Goal: Task Accomplishment & Management: Use online tool/utility

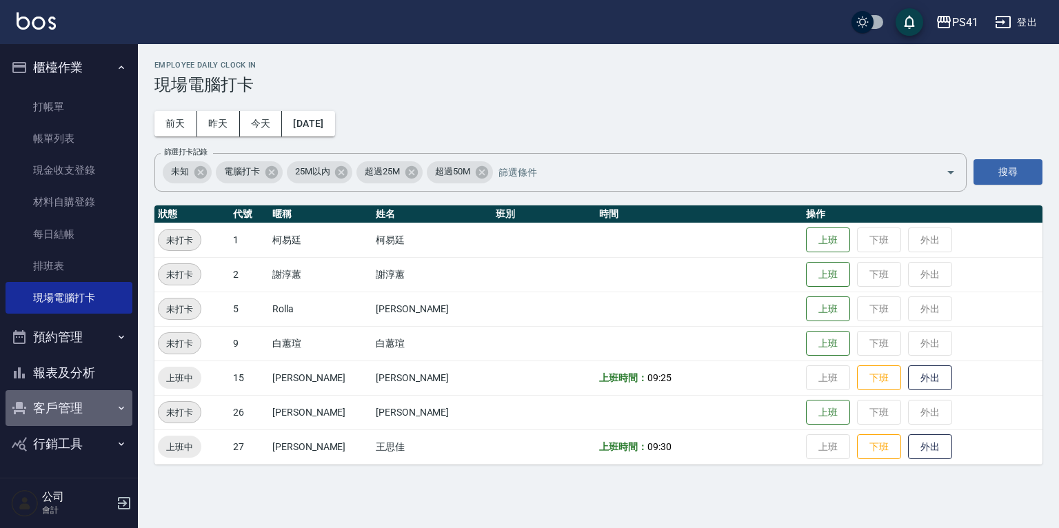
click at [69, 400] on button "客戶管理" at bounding box center [69, 408] width 127 height 36
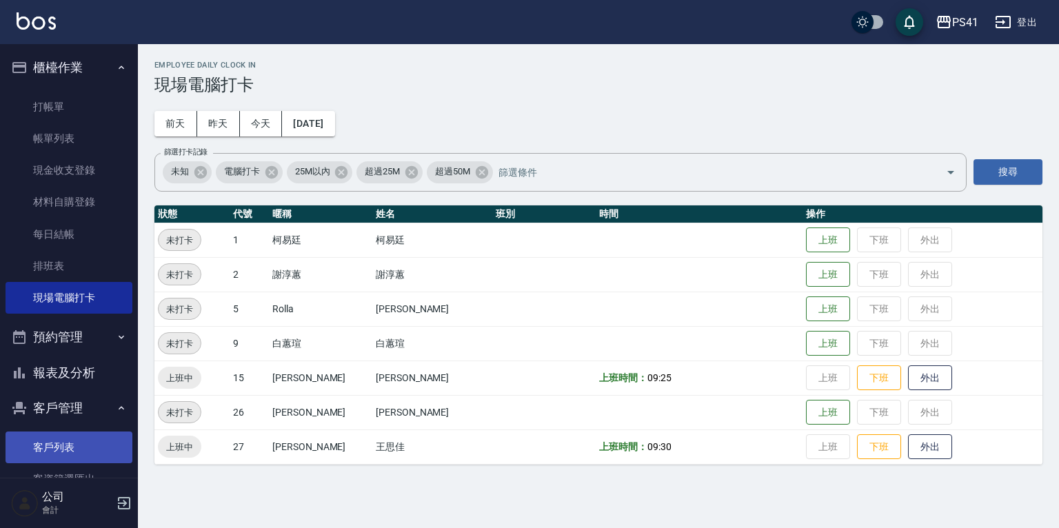
click at [73, 447] on link "客戶列表" at bounding box center [69, 448] width 127 height 32
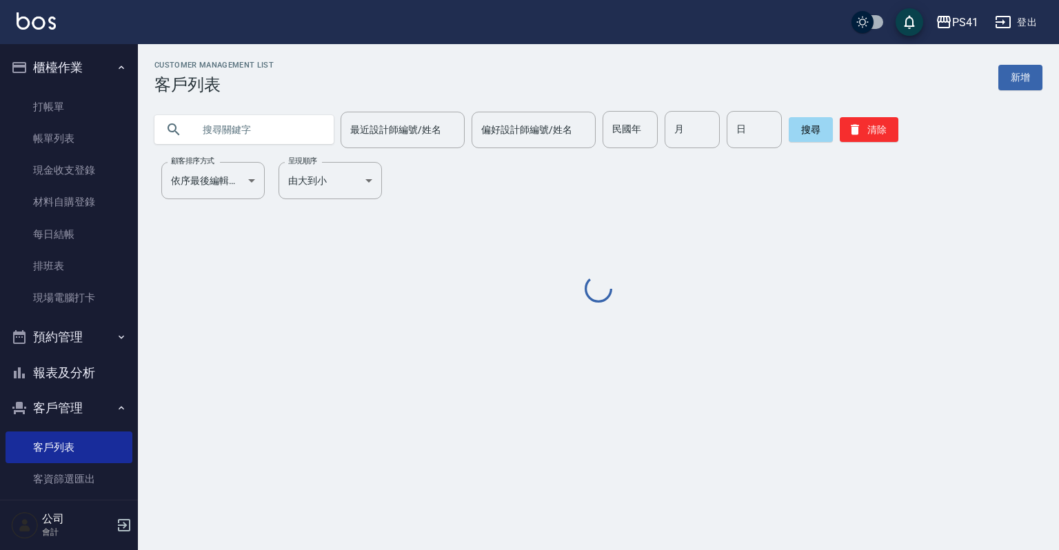
click at [232, 123] on input "text" at bounding box center [258, 129] width 130 height 37
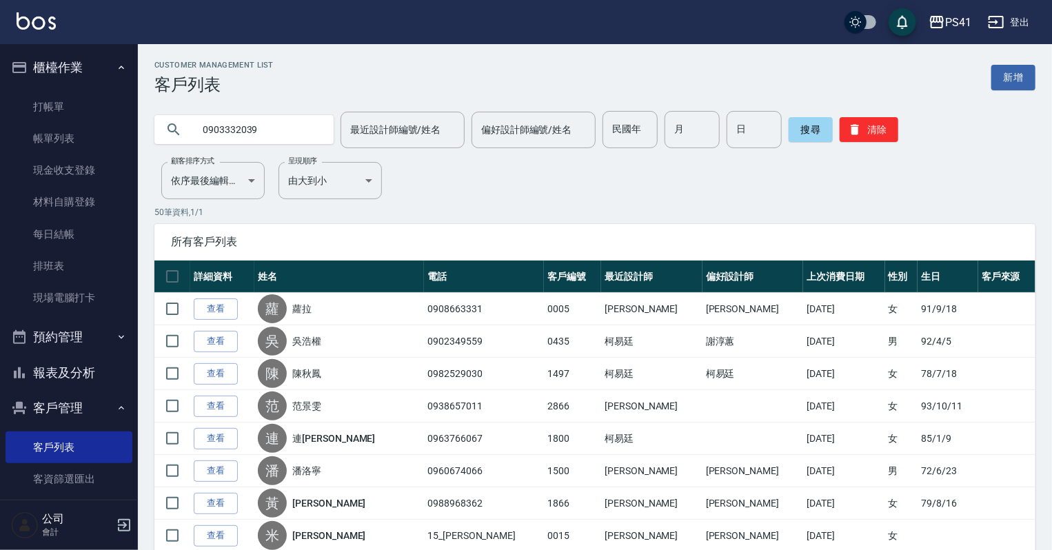
type input "0903332039"
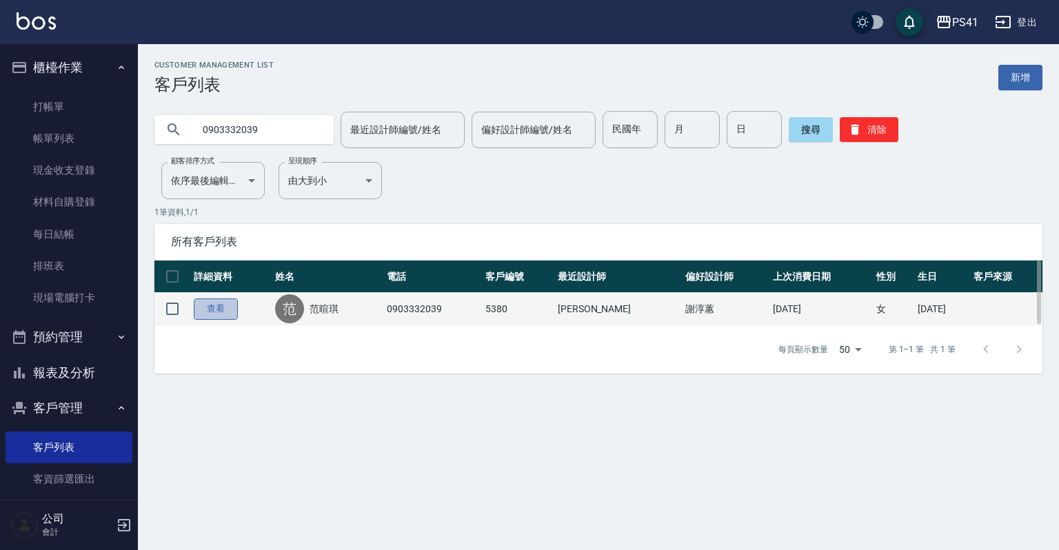
click at [228, 304] on link "查看" at bounding box center [216, 308] width 44 height 21
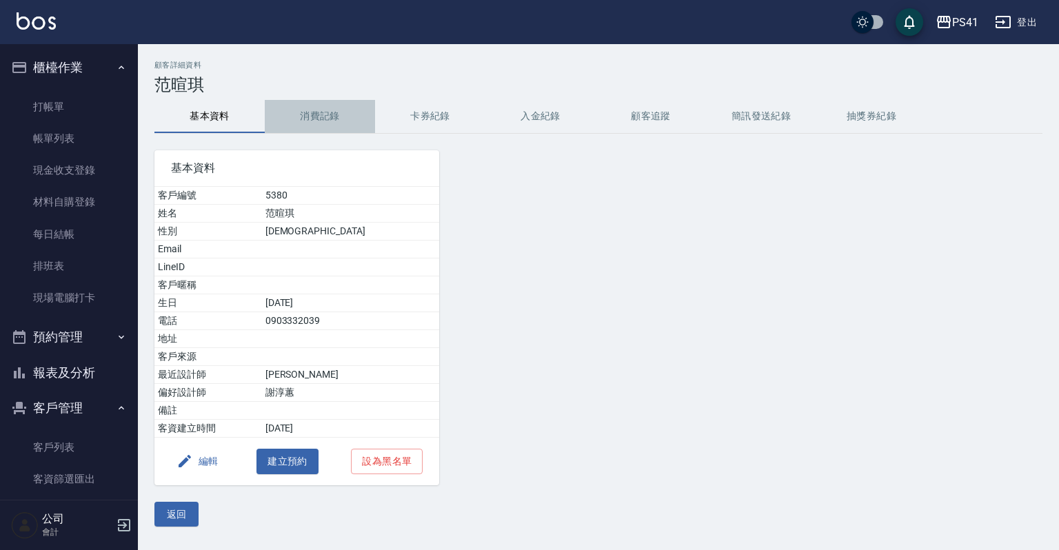
click at [336, 115] on button "消費記錄" at bounding box center [320, 116] width 110 height 33
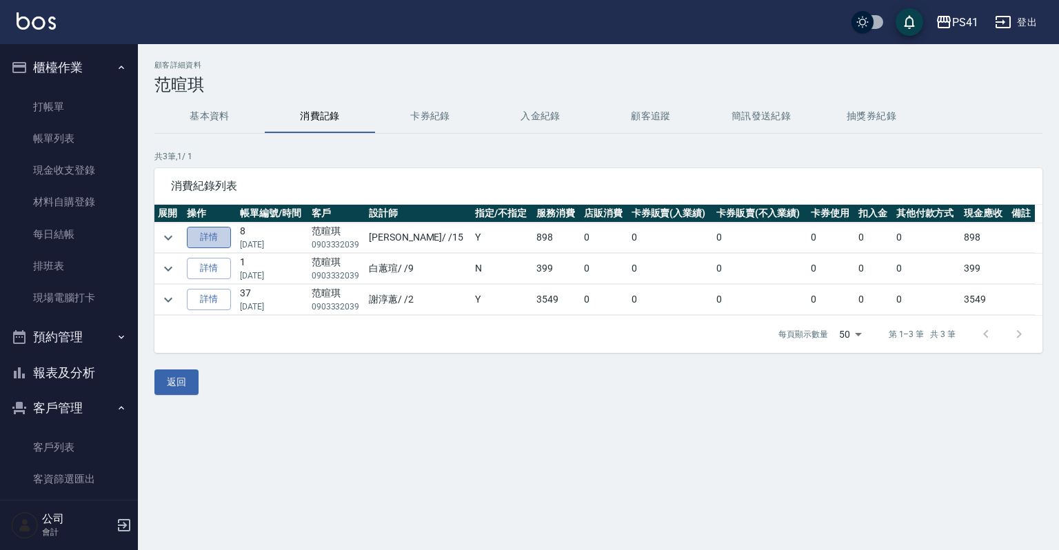
click at [221, 241] on link "詳情" at bounding box center [209, 237] width 44 height 21
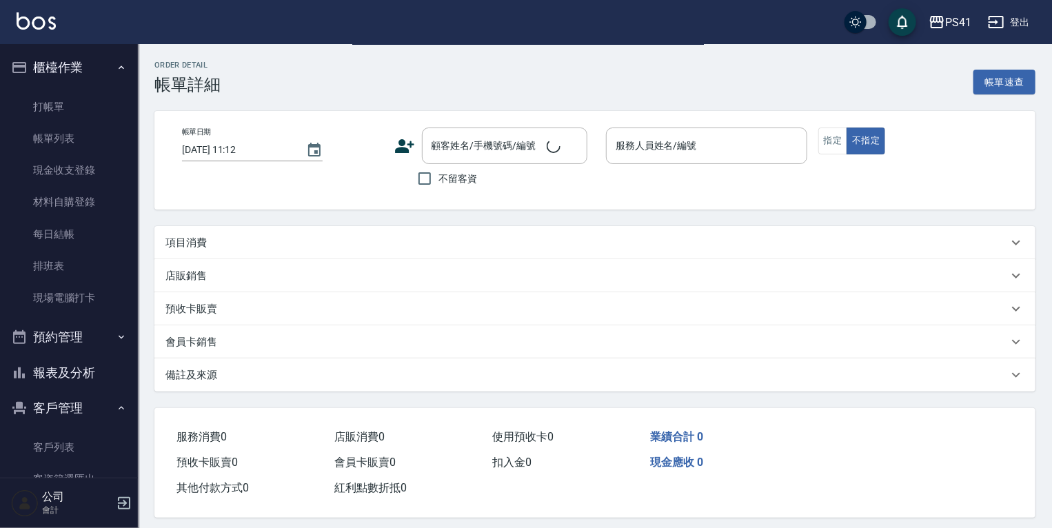
type input "[DATE] 18:57"
type input "[PERSON_NAME]-15"
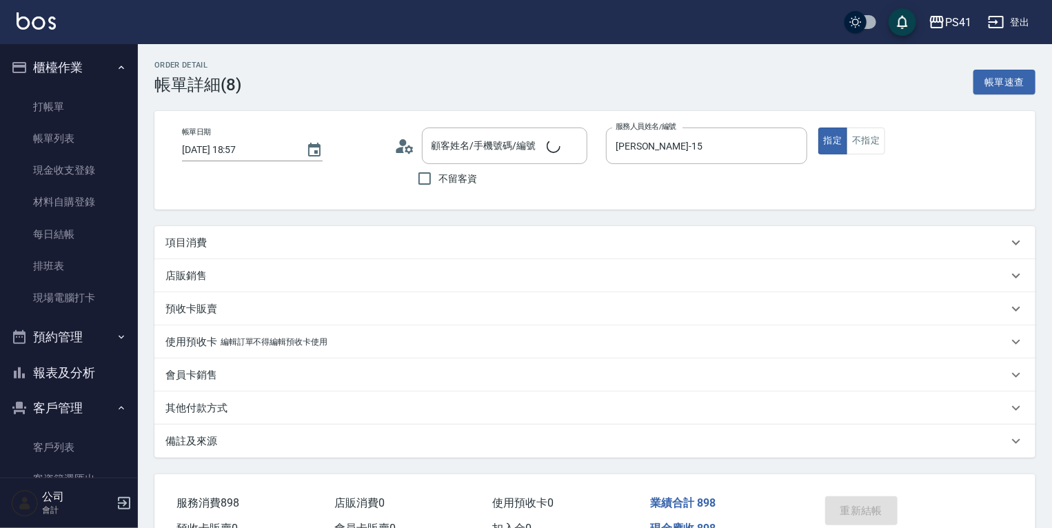
type input "范暄琪/0903332039/5380"
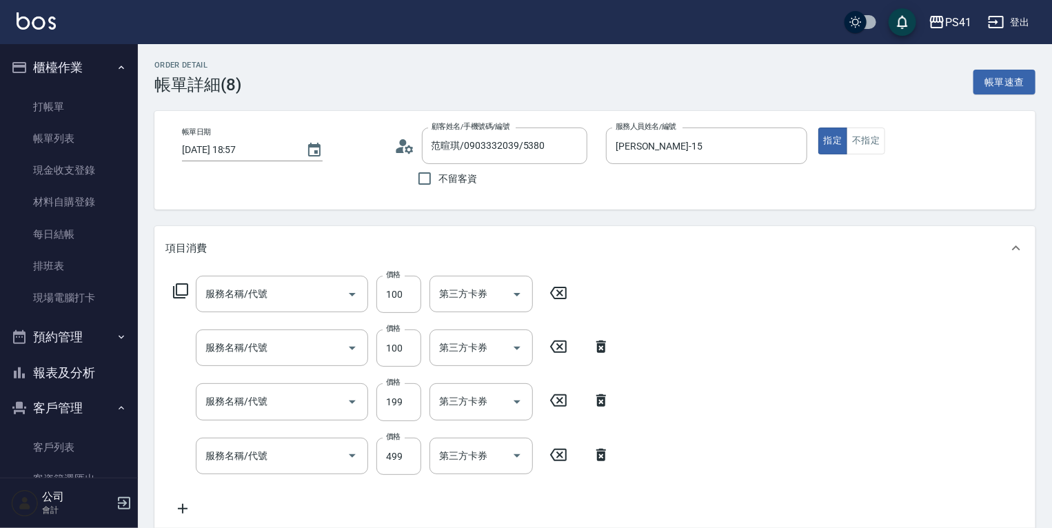
type input "潤絲(820)"
type input "電棒 夾直 玉米鬚(8100)"
type input "不指定剪髮活動(2199)"
type input "活氧毛囊淨化髮浴(1499)"
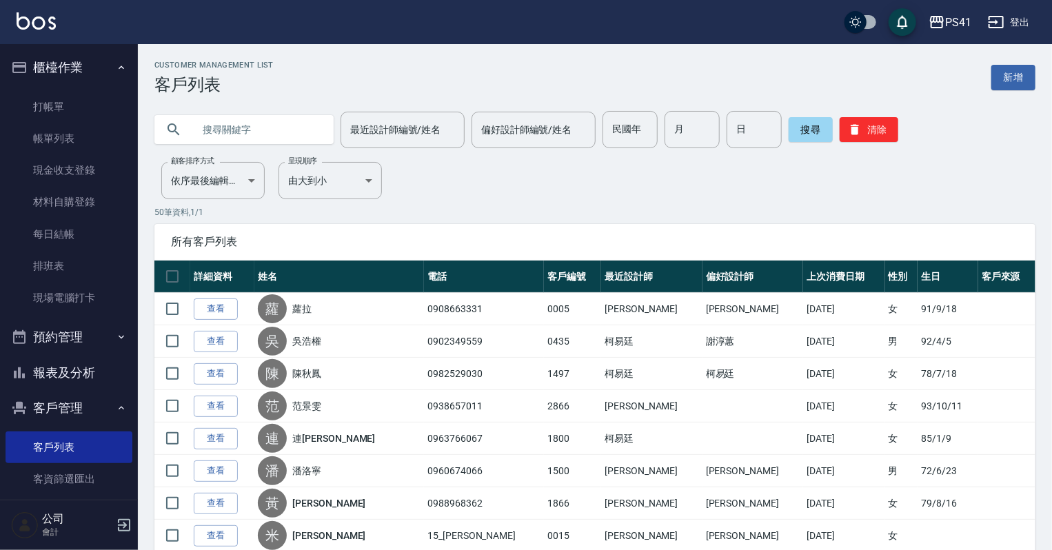
click at [208, 136] on input "text" at bounding box center [258, 129] width 130 height 37
type input "0"
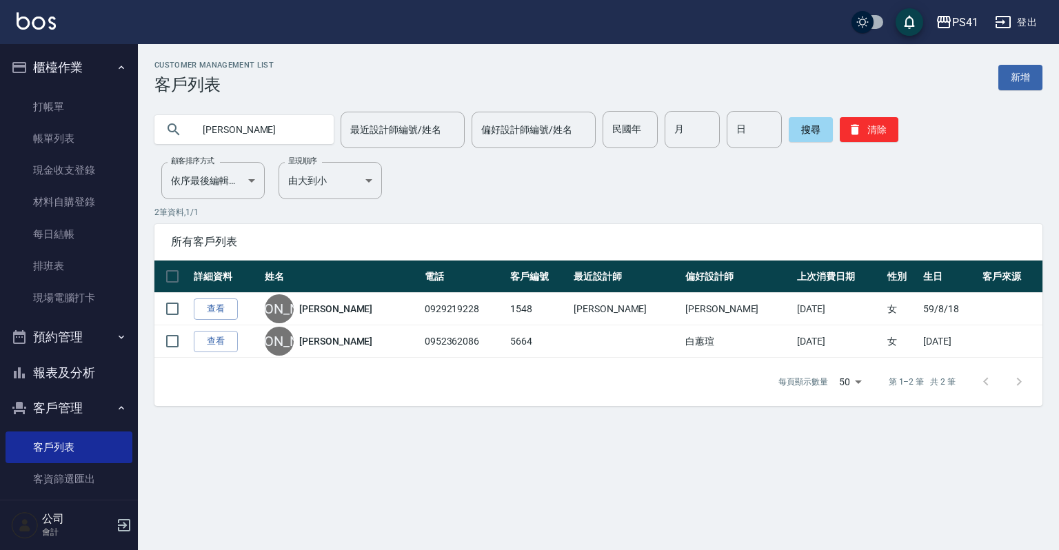
type input "[PERSON_NAME]"
click at [68, 97] on link "打帳單" at bounding box center [69, 107] width 127 height 32
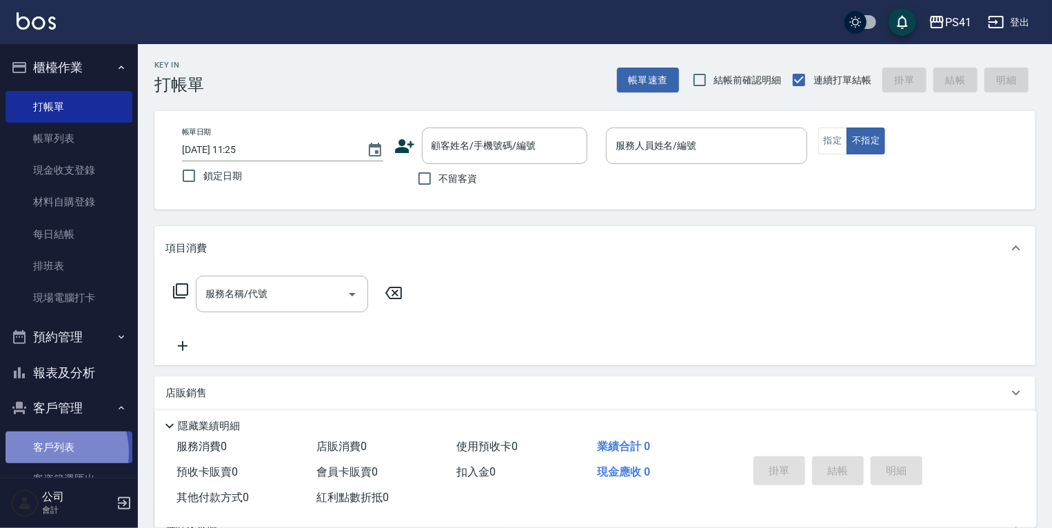
click at [50, 452] on link "客戶列表" at bounding box center [69, 448] width 127 height 32
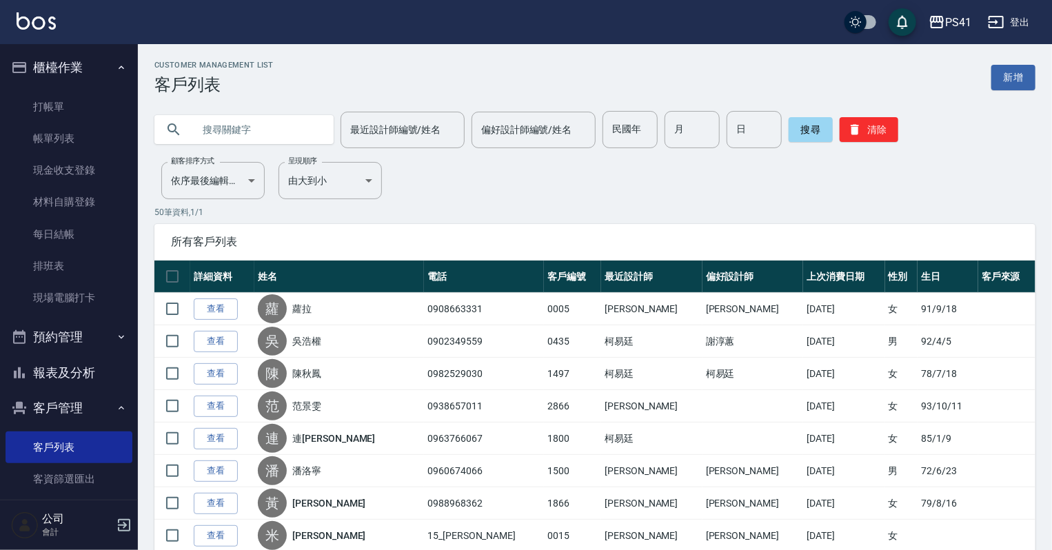
click at [222, 122] on input "text" at bounding box center [258, 129] width 130 height 37
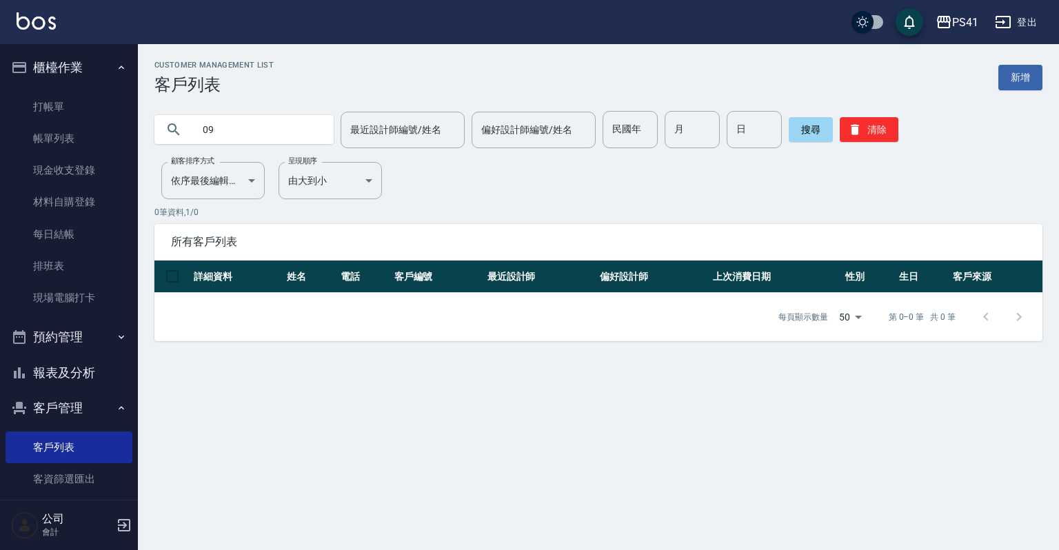
type input "0"
type input "張"
type input "0"
click at [857, 130] on icon "button" at bounding box center [855, 130] width 14 height 14
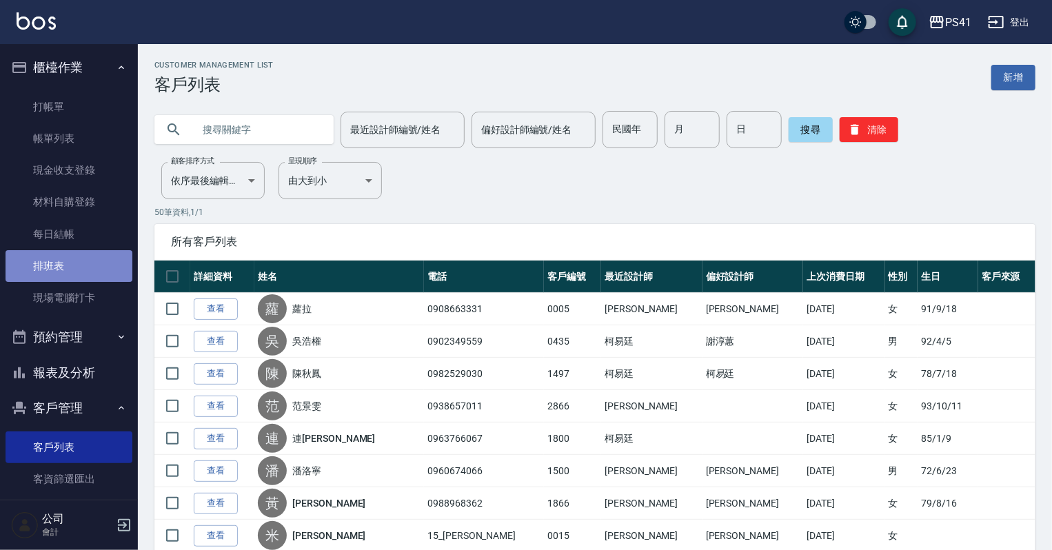
click at [73, 273] on link "排班表" at bounding box center [69, 266] width 127 height 32
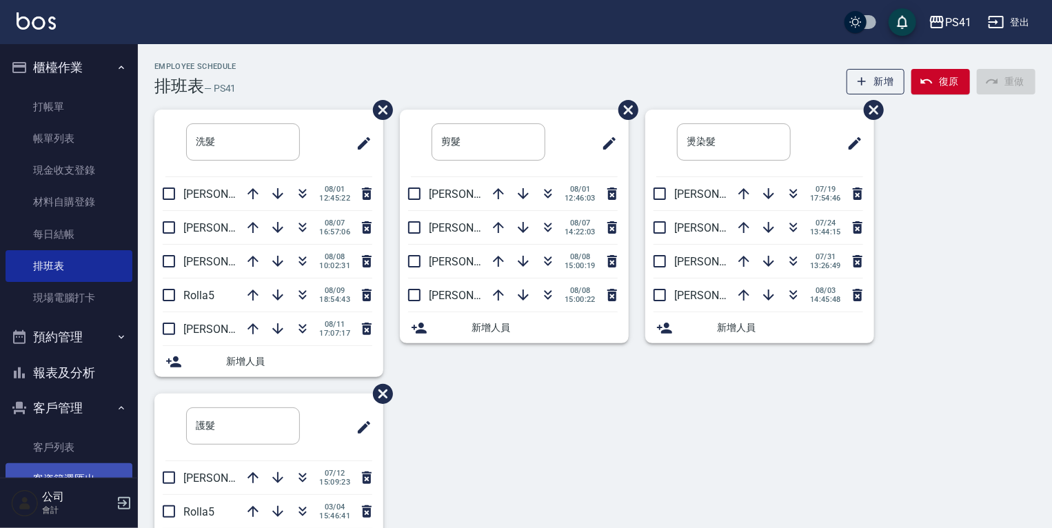
drag, startPoint x: 77, startPoint y: 447, endPoint x: 77, endPoint y: 469, distance: 22.1
click at [77, 447] on link "客戶列表" at bounding box center [69, 448] width 127 height 32
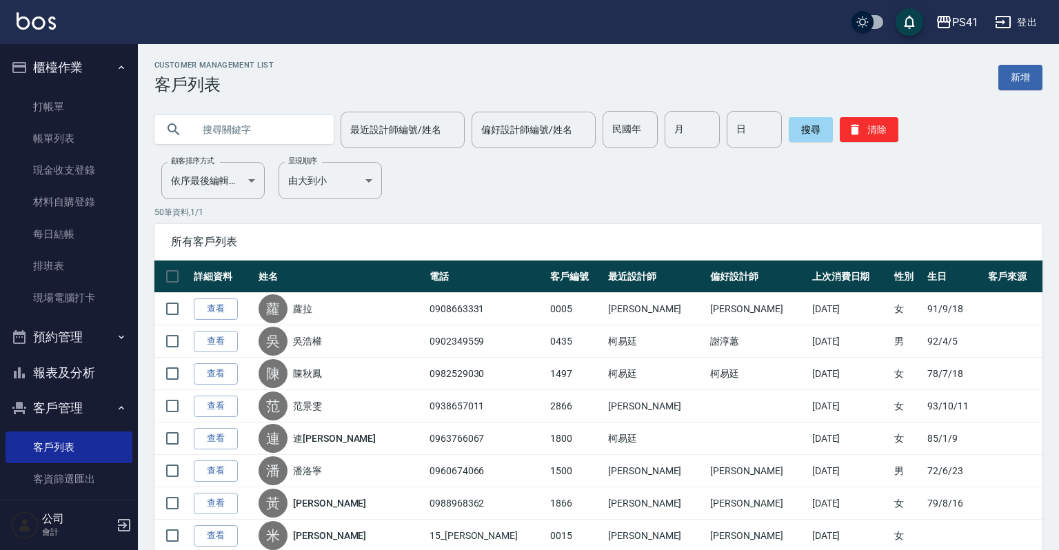
click at [214, 130] on input "text" at bounding box center [258, 129] width 130 height 37
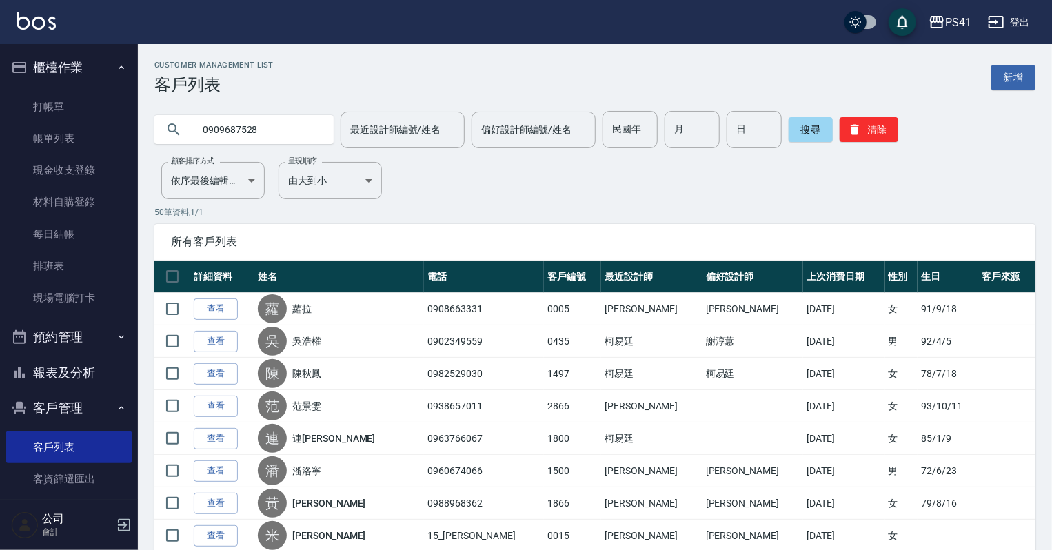
type input "0909687528"
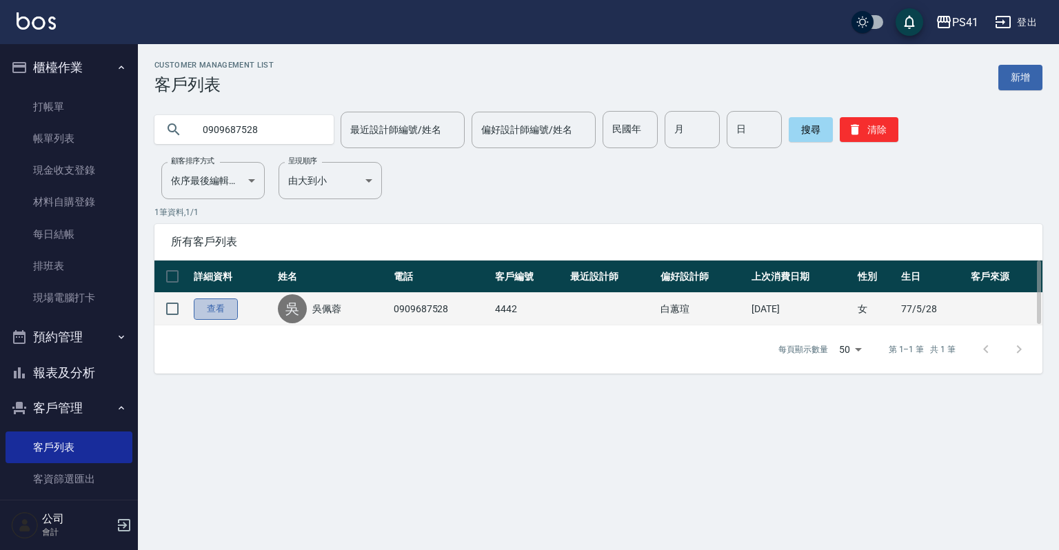
click at [217, 302] on link "查看" at bounding box center [216, 308] width 44 height 21
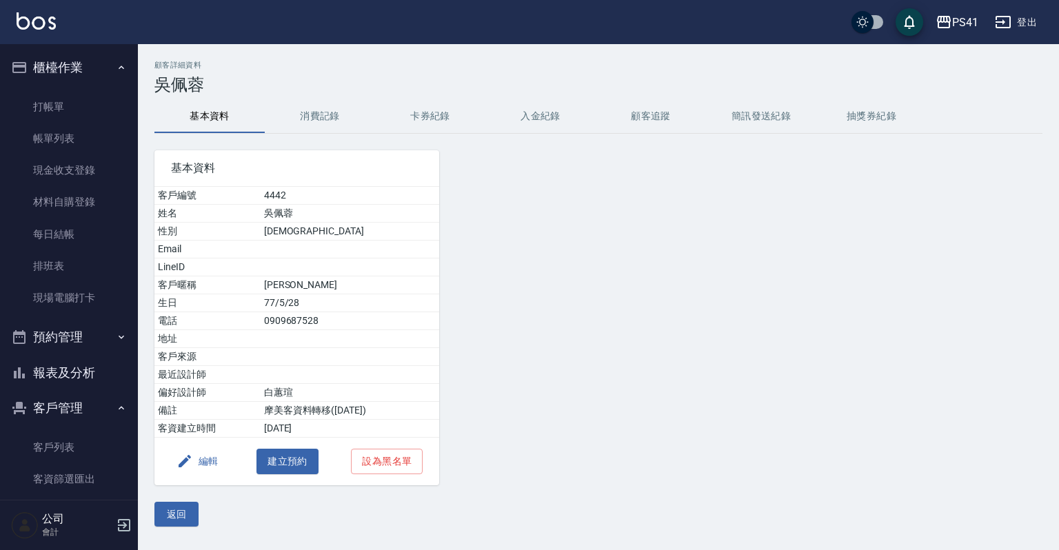
click at [323, 113] on button "消費記錄" at bounding box center [320, 116] width 110 height 33
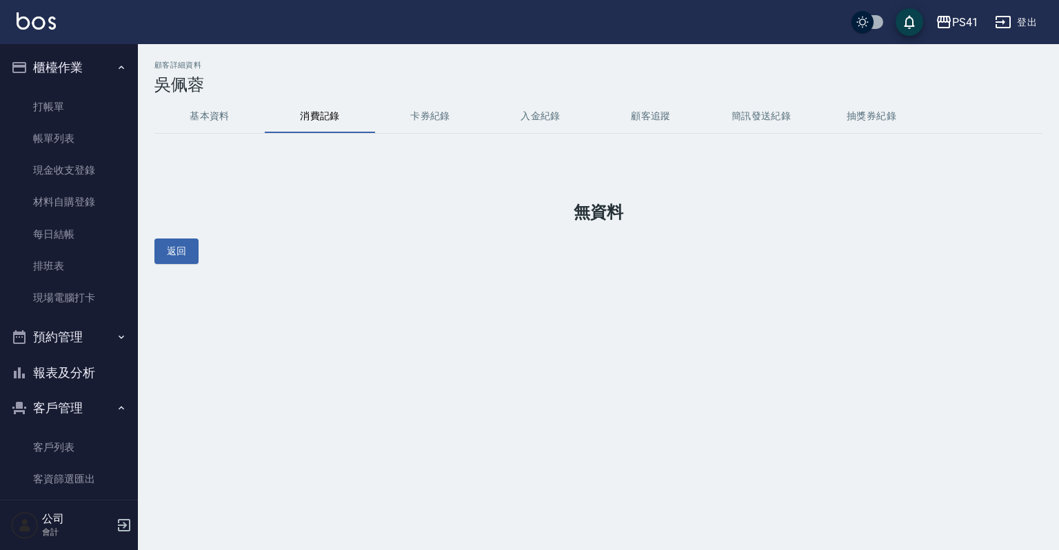
click at [200, 119] on button "基本資料" at bounding box center [209, 116] width 110 height 33
click at [50, 119] on link "打帳單" at bounding box center [69, 107] width 127 height 32
